Goal: Check status: Check status

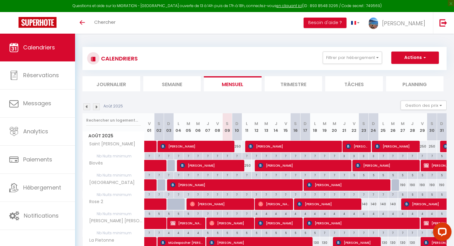
click at [93, 107] on img at bounding box center [96, 107] width 7 height 7
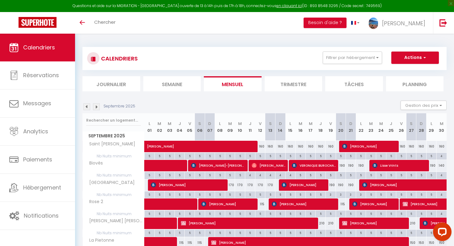
click at [93, 107] on img at bounding box center [96, 107] width 7 height 7
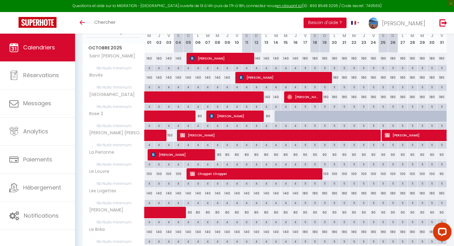
scroll to position [128, 0]
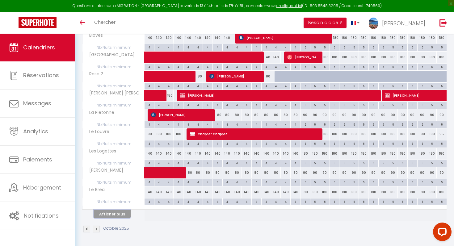
click at [117, 214] on button "Afficher plus" at bounding box center [112, 214] width 37 height 8
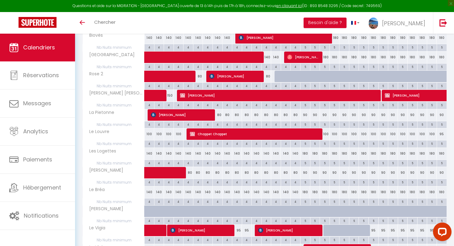
scroll to position [228, 0]
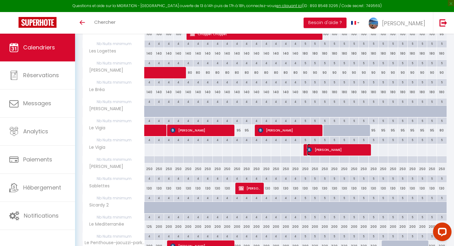
click at [329, 148] on span "[PERSON_NAME]" at bounding box center [338, 150] width 63 height 12
select select "OK"
select select "0"
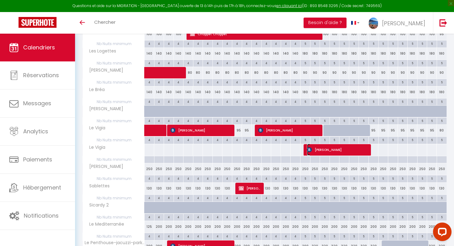
select select "1"
select select
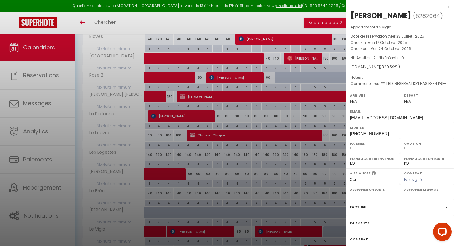
scroll to position [127, 0]
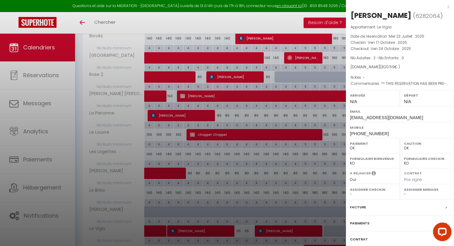
click at [276, 171] on div at bounding box center [227, 123] width 454 height 246
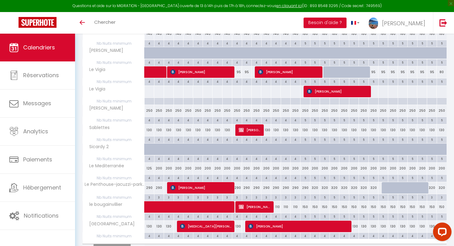
scroll to position [275, 0]
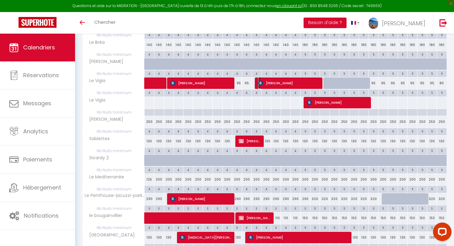
click at [283, 83] on span "[PERSON_NAME]" at bounding box center [289, 83] width 63 height 12
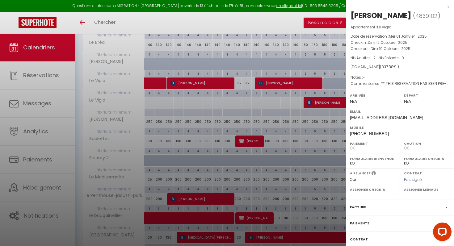
click at [317, 107] on div at bounding box center [227, 123] width 454 height 246
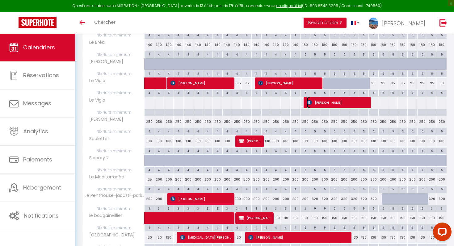
click at [328, 106] on span "[PERSON_NAME]" at bounding box center [338, 103] width 63 height 12
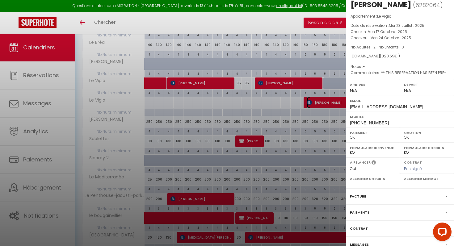
scroll to position [0, 0]
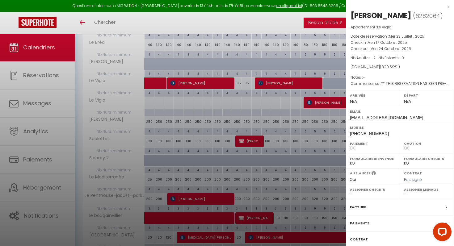
click at [450, 6] on div "x [PERSON_NAME] ( 6282064 ) Appartement : Le Vigia Date de réservation : Mer 23…" at bounding box center [400, 144] width 108 height 288
click at [448, 6] on div "x" at bounding box center [398, 6] width 104 height 7
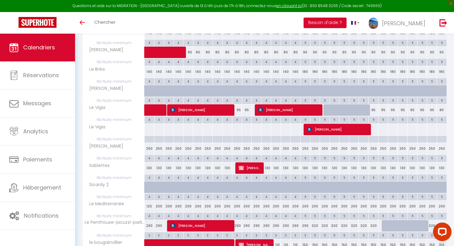
scroll to position [263, 0]
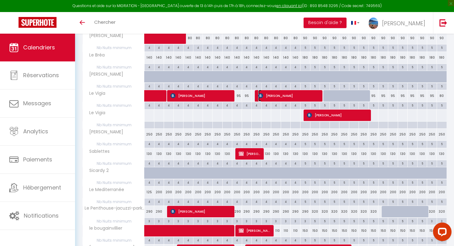
click at [309, 91] on span "[PERSON_NAME]" at bounding box center [289, 96] width 63 height 12
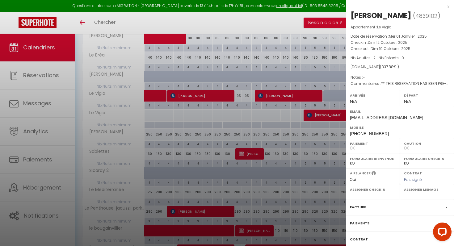
click at [449, 6] on div "x" at bounding box center [398, 6] width 104 height 7
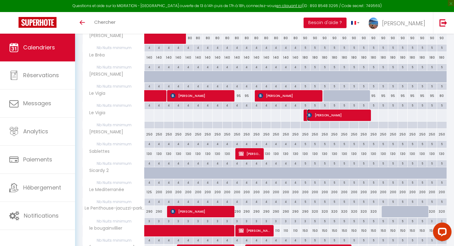
click at [335, 119] on span "[PERSON_NAME]" at bounding box center [338, 115] width 63 height 12
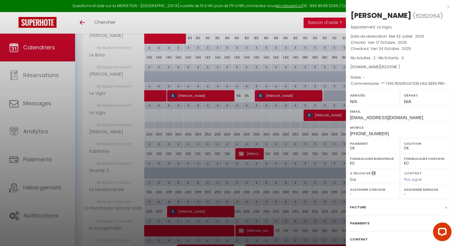
click at [449, 6] on div "x" at bounding box center [398, 6] width 104 height 7
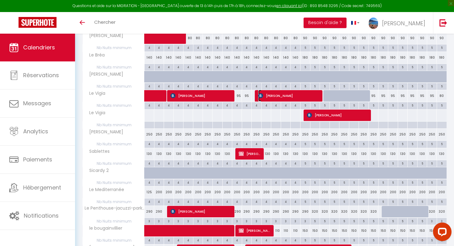
click at [283, 96] on span "[PERSON_NAME]" at bounding box center [289, 96] width 63 height 12
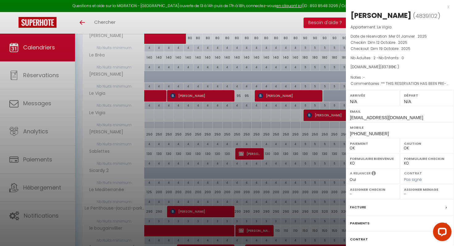
click at [449, 7] on div "x" at bounding box center [398, 6] width 104 height 7
